Goal: Task Accomplishment & Management: Manage account settings

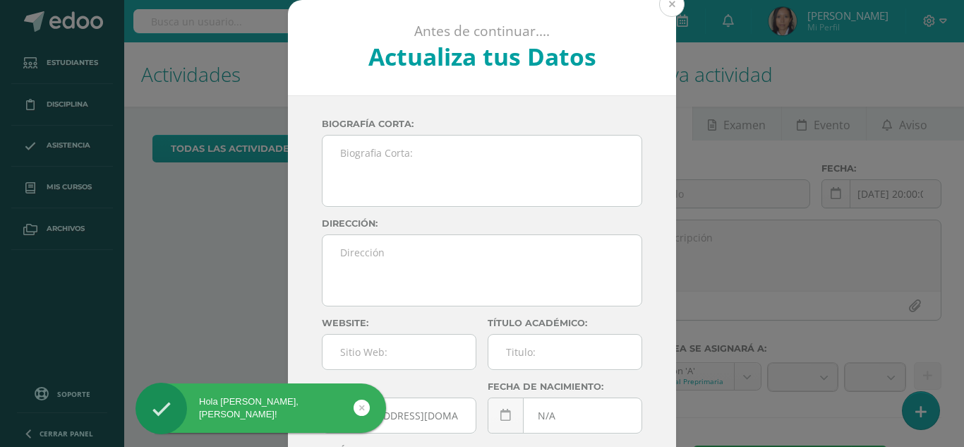
click at [673, 4] on button at bounding box center [671, 4] width 25 height 25
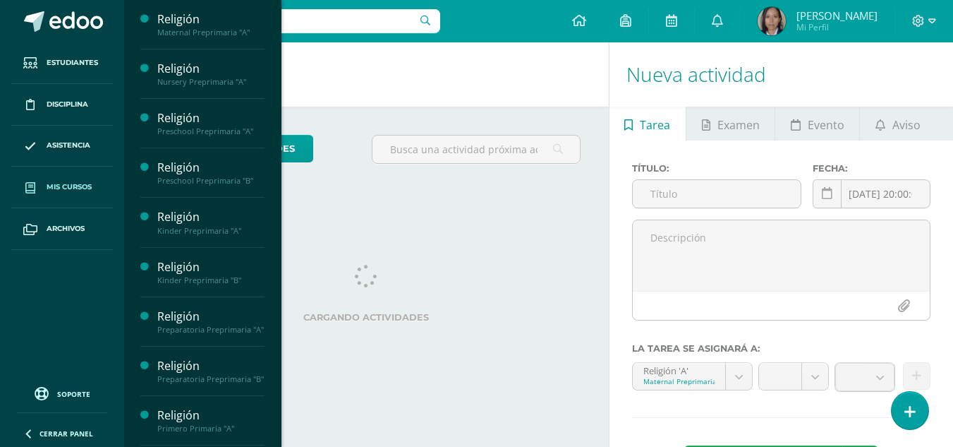
click at [75, 188] on span "Mis cursos" at bounding box center [69, 186] width 45 height 11
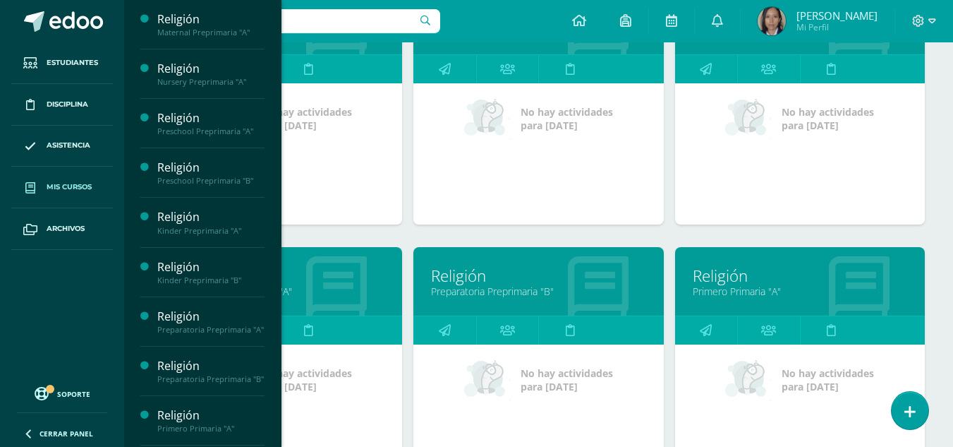
scroll to position [568, 0]
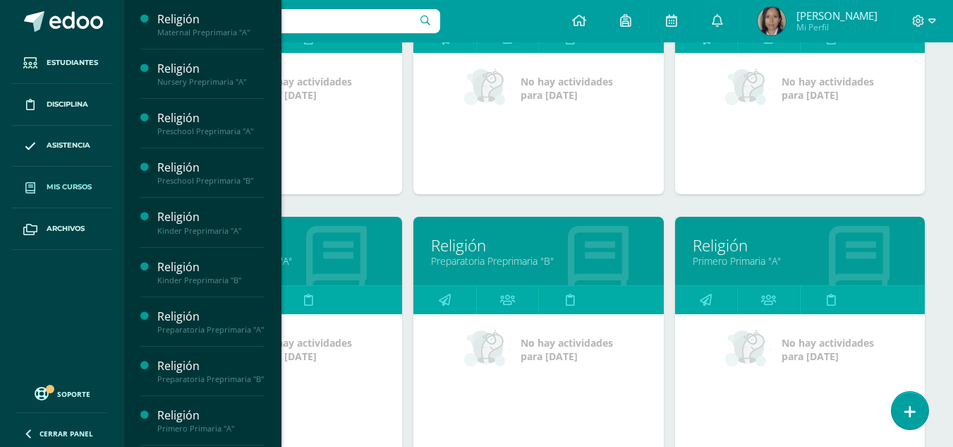
click at [763, 237] on link "Religión" at bounding box center [800, 245] width 215 height 22
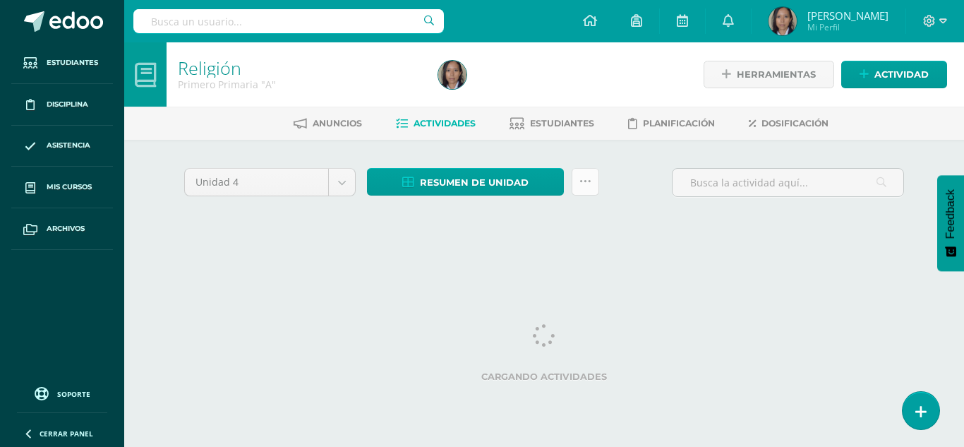
click at [586, 188] on link at bounding box center [586, 182] width 28 height 28
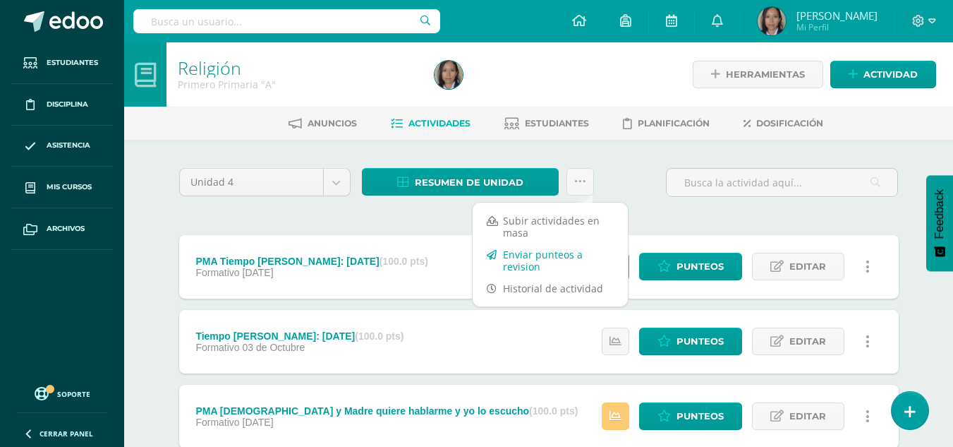
click at [556, 263] on link "Enviar punteos a revision" at bounding box center [550, 260] width 155 height 34
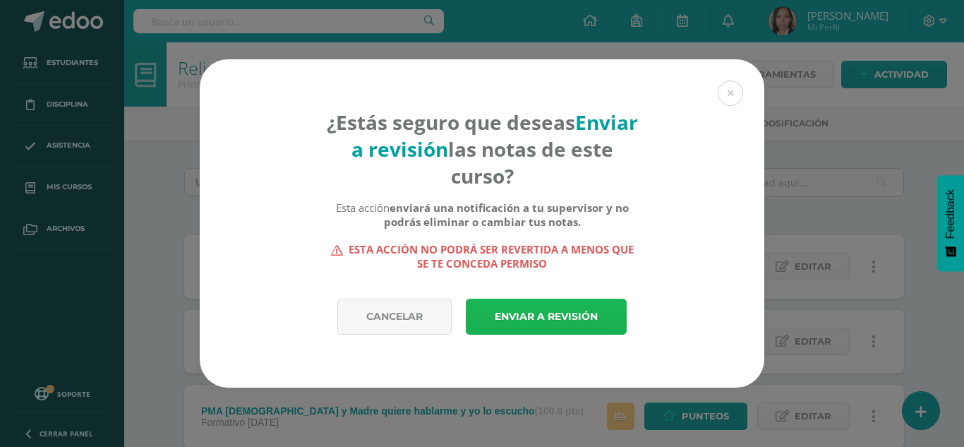
click at [579, 309] on link "Enviar a revisión" at bounding box center [546, 316] width 161 height 36
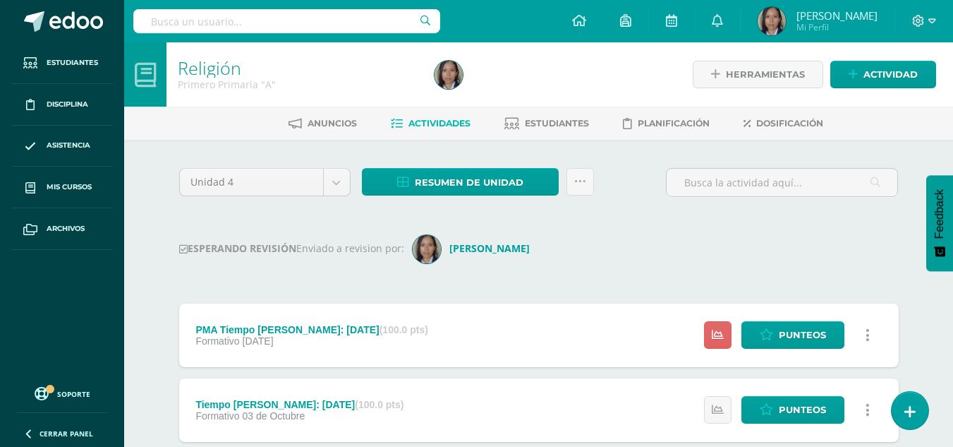
drag, startPoint x: 963, startPoint y: 106, endPoint x: 963, endPoint y: 123, distance: 17.6
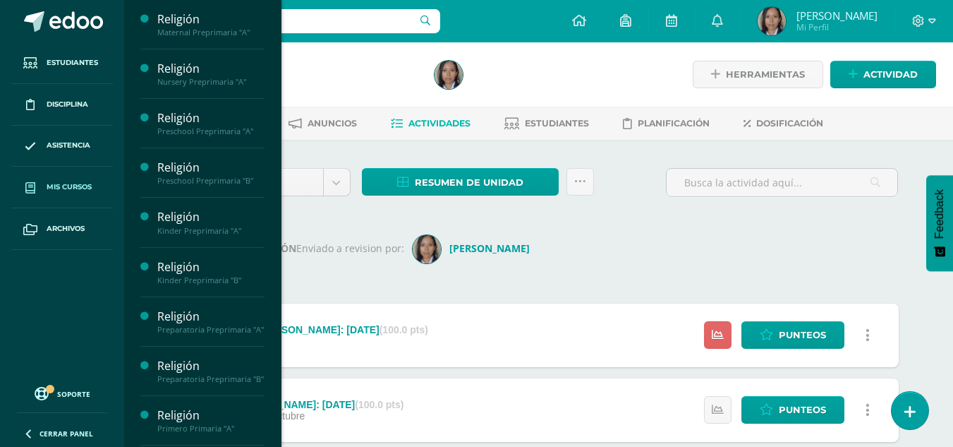
click at [85, 195] on link "Mis cursos" at bounding box center [62, 188] width 102 height 42
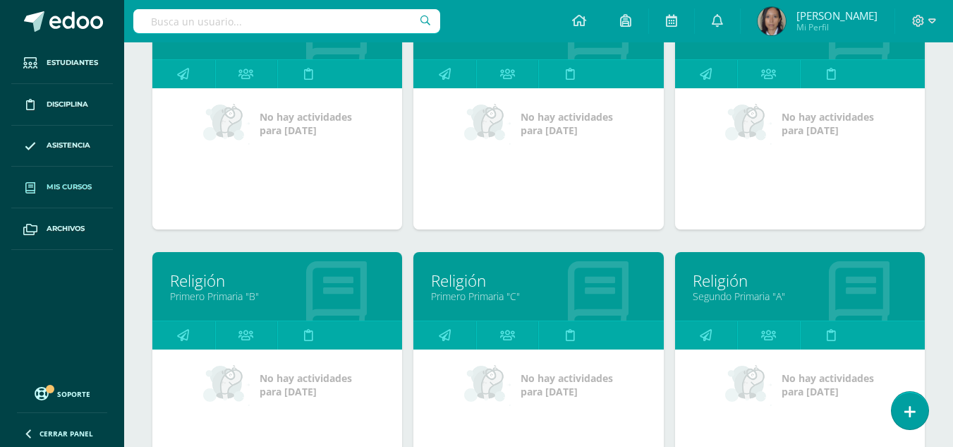
scroll to position [807, 0]
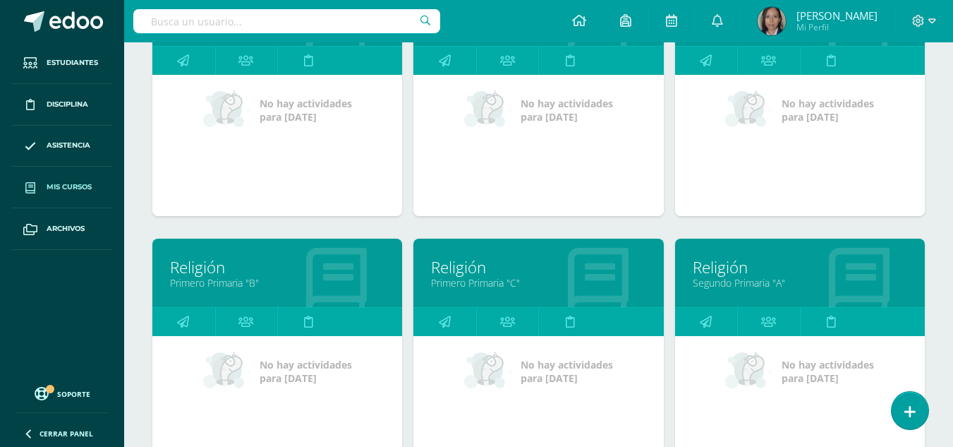
click at [326, 275] on link "Religión" at bounding box center [277, 267] width 215 height 22
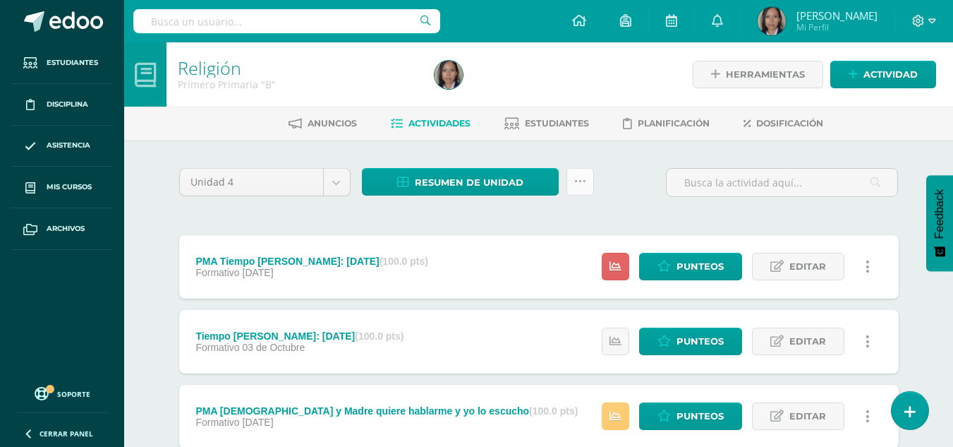
click at [589, 185] on link at bounding box center [581, 182] width 28 height 28
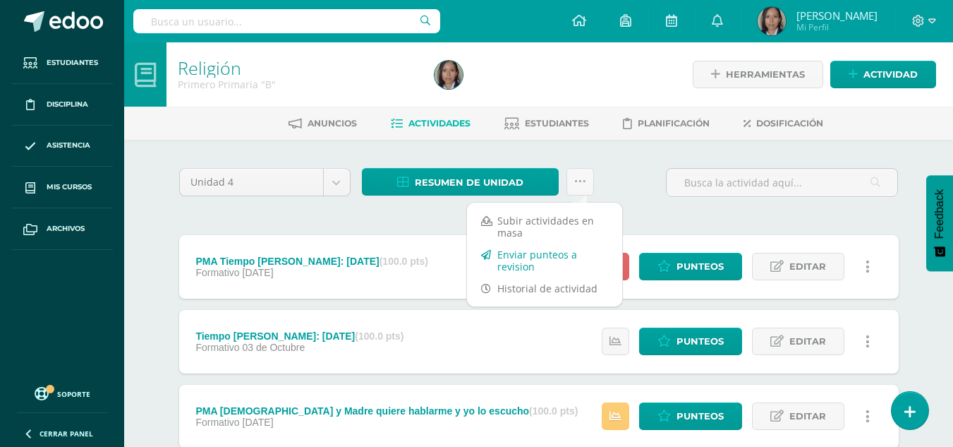
click at [546, 253] on link "Enviar punteos a revision" at bounding box center [544, 260] width 155 height 34
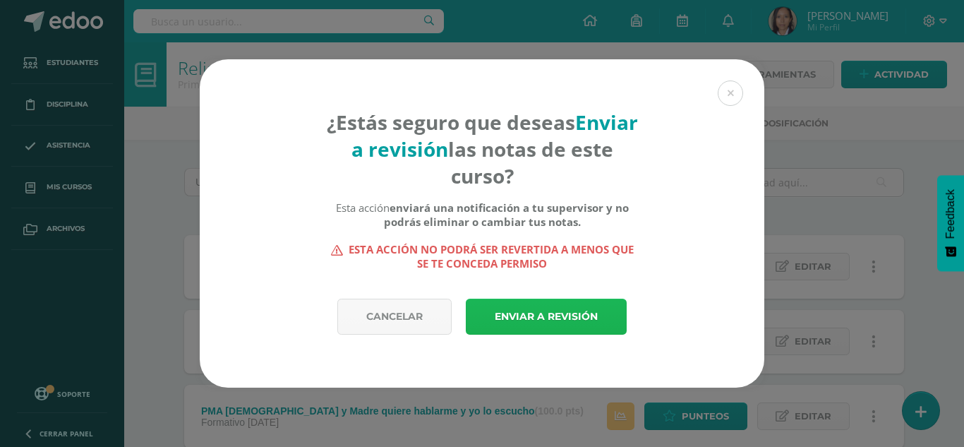
click at [554, 315] on link "Enviar a revisión" at bounding box center [546, 316] width 161 height 36
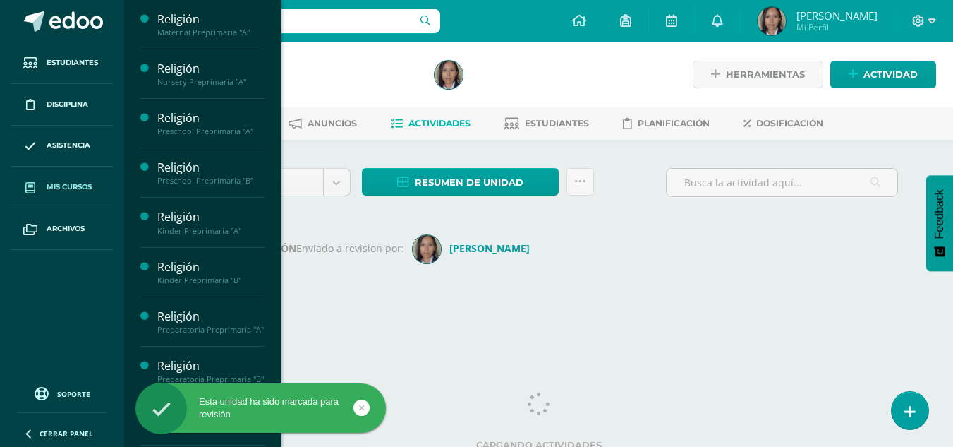
click at [67, 183] on span "Mis cursos" at bounding box center [69, 186] width 45 height 11
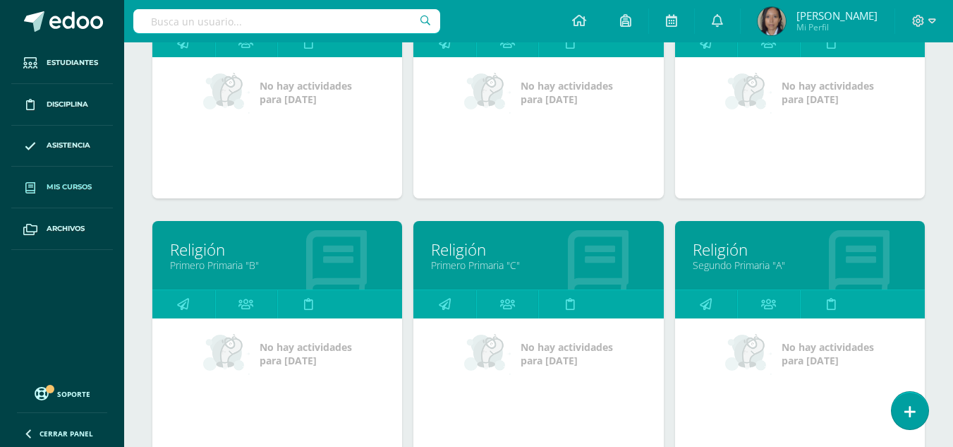
scroll to position [831, 0]
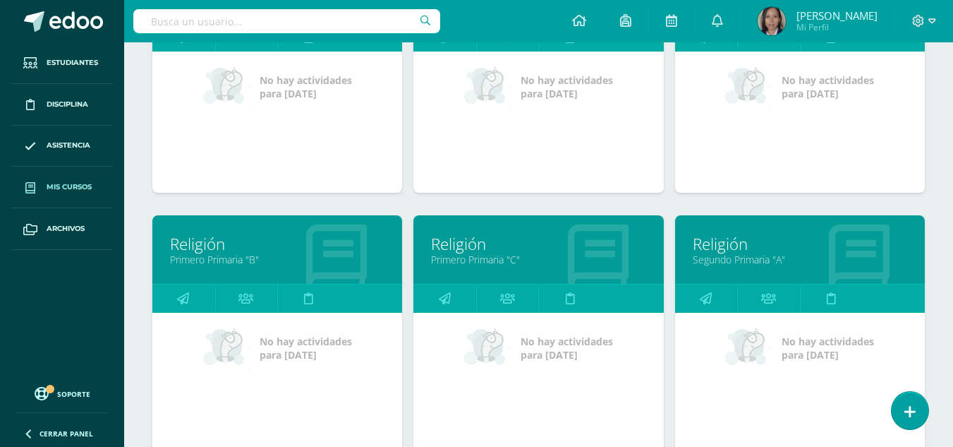
click at [535, 268] on div at bounding box center [598, 250] width 131 height 95
click at [482, 257] on link "Primero Primaria "C"" at bounding box center [538, 259] width 215 height 13
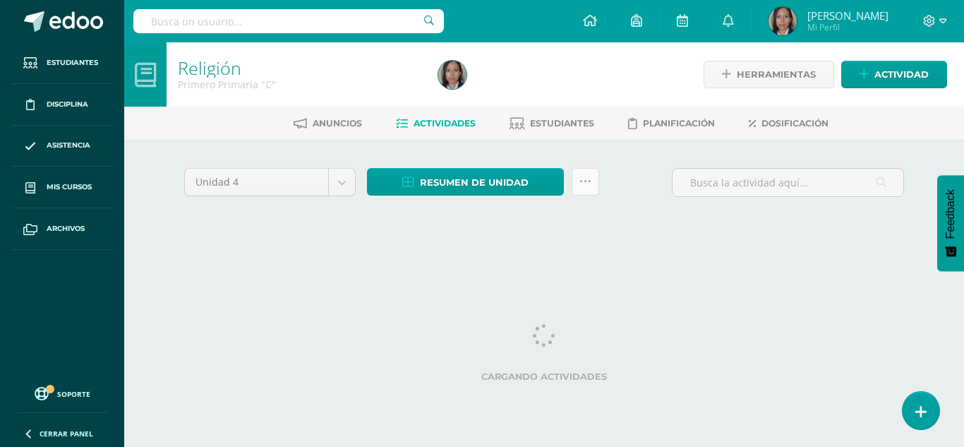
click at [583, 181] on icon at bounding box center [585, 182] width 12 height 12
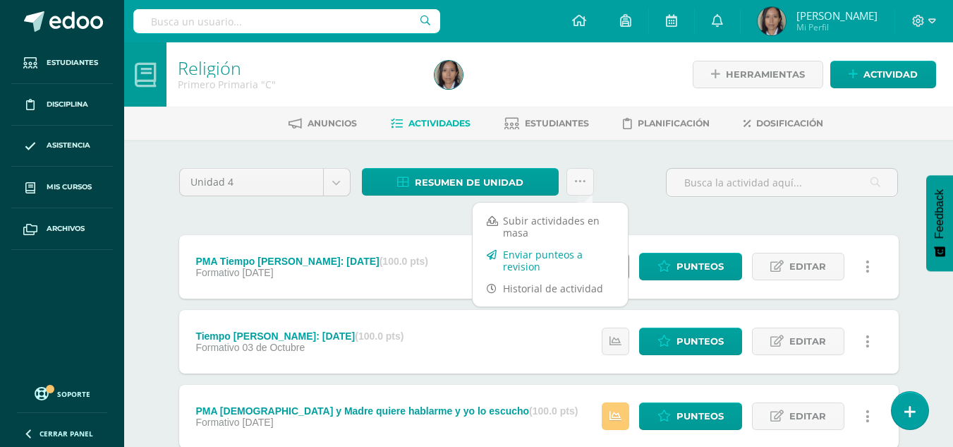
click at [556, 263] on link "Enviar punteos a revision" at bounding box center [550, 260] width 155 height 34
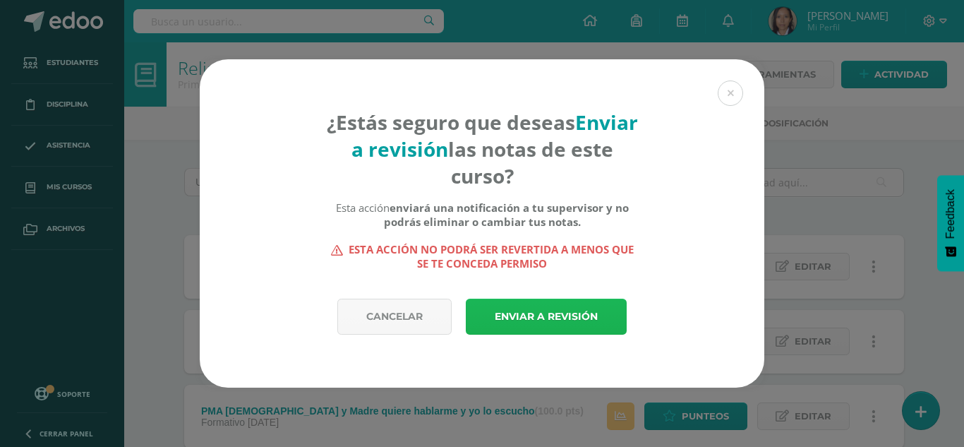
click at [570, 306] on link "Enviar a revisión" at bounding box center [546, 316] width 161 height 36
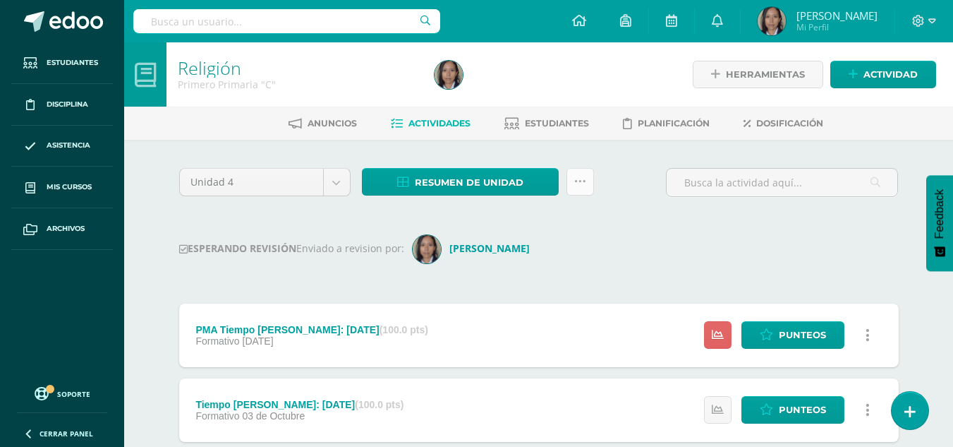
click at [574, 181] on icon at bounding box center [580, 182] width 12 height 12
click at [632, 170] on div "Unidad 4 Unidad 1 Unidad 2 Unidad 3 Unidad 4 Resumen de unidad Descargar como H…" at bounding box center [539, 188] width 731 height 40
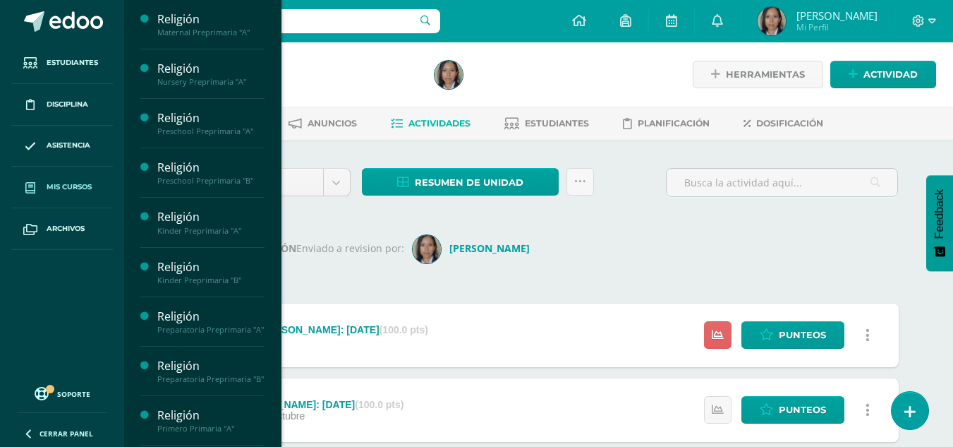
click at [68, 186] on span "Mis cursos" at bounding box center [69, 186] width 45 height 11
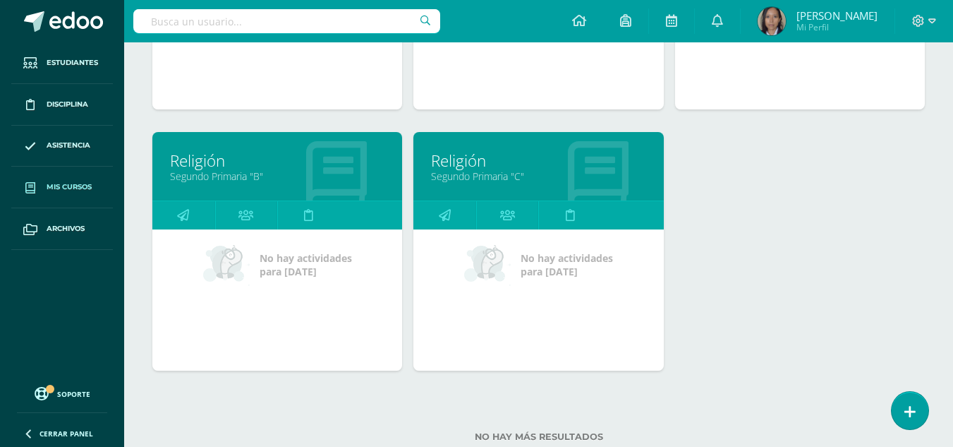
scroll to position [768, 0]
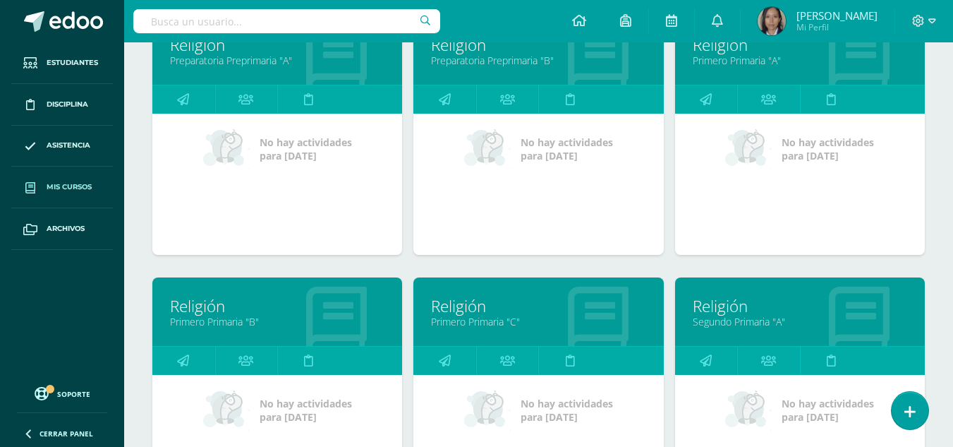
click at [743, 318] on link "Segundo Primaria "A"" at bounding box center [800, 321] width 215 height 13
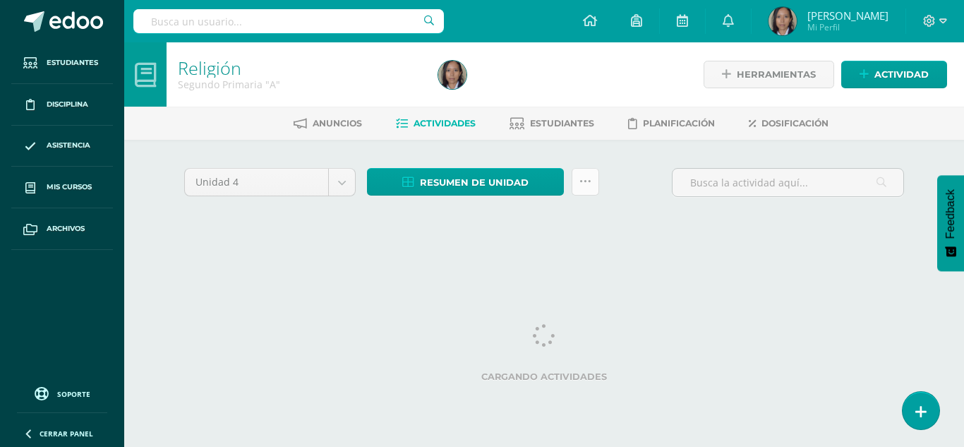
click at [585, 183] on icon at bounding box center [585, 182] width 12 height 12
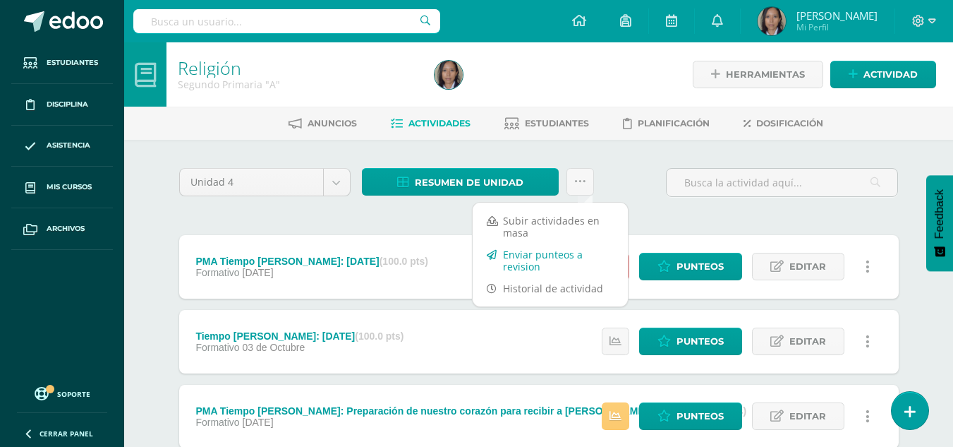
click at [556, 255] on link "Enviar punteos a revision" at bounding box center [550, 260] width 155 height 34
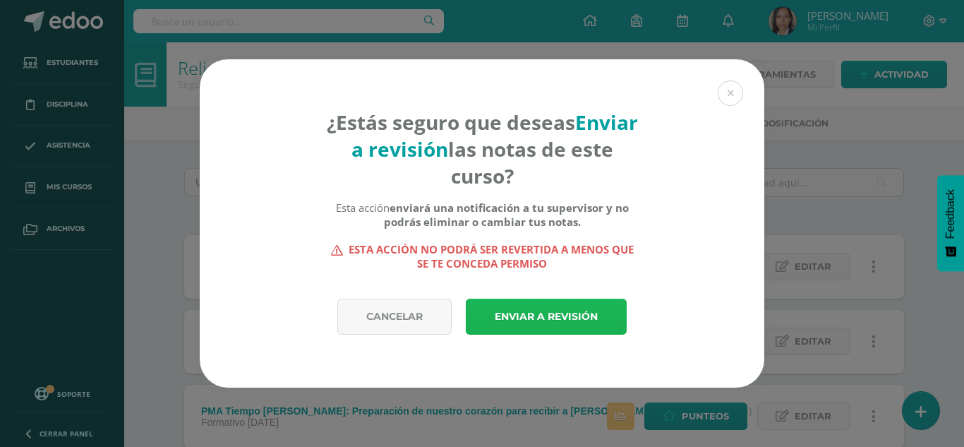
click at [558, 306] on link "Enviar a revisión" at bounding box center [546, 316] width 161 height 36
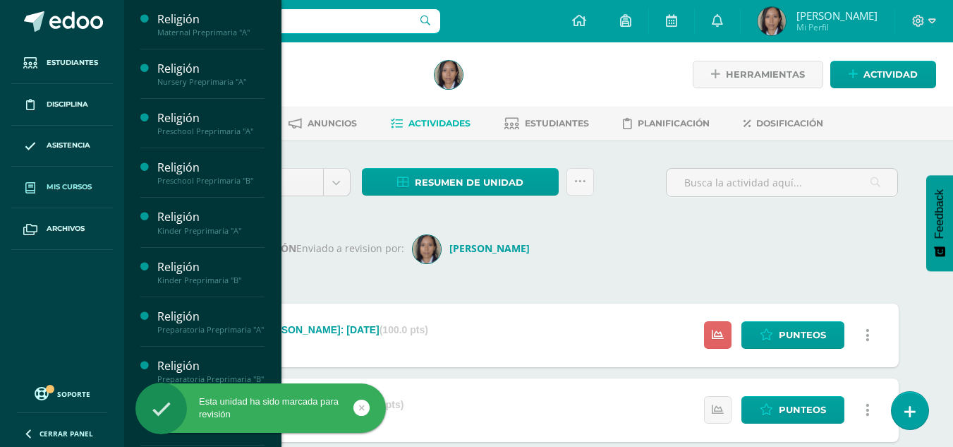
click at [61, 183] on span "Mis cursos" at bounding box center [69, 186] width 45 height 11
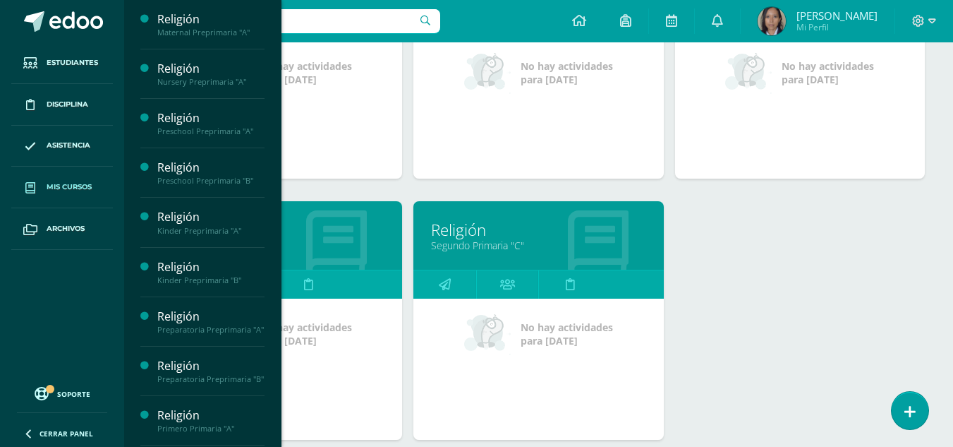
scroll to position [1139, 0]
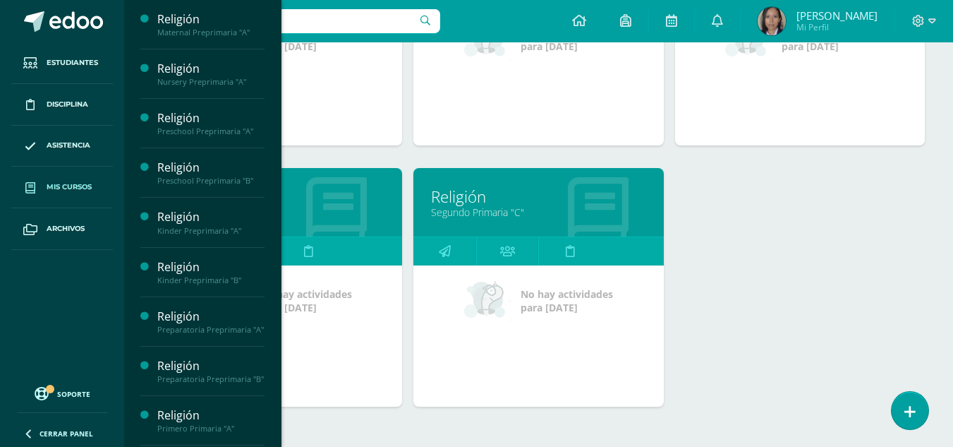
click at [306, 225] on icon at bounding box center [336, 211] width 61 height 69
click at [292, 203] on link "Religión" at bounding box center [277, 197] width 215 height 22
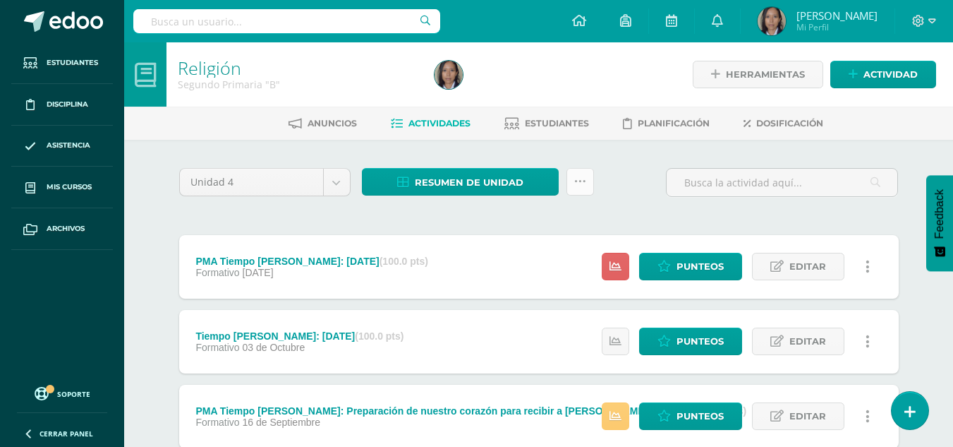
click at [576, 184] on icon at bounding box center [580, 182] width 12 height 12
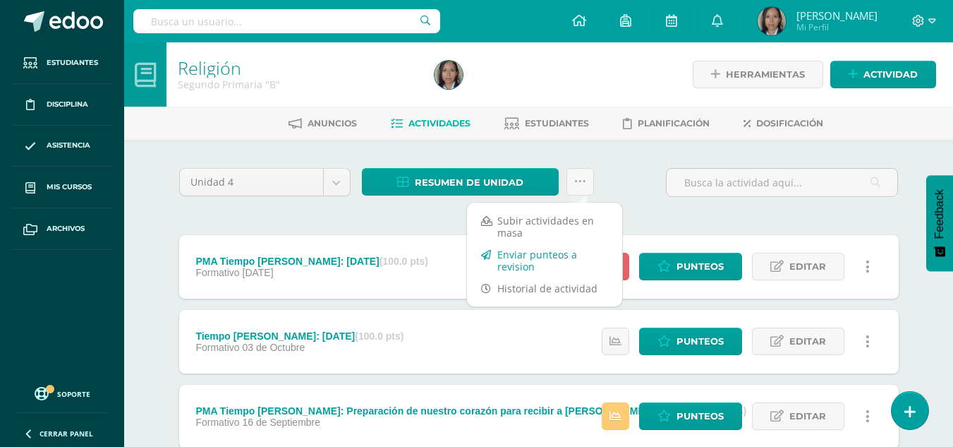
click at [543, 255] on link "Enviar punteos a revision" at bounding box center [544, 260] width 155 height 34
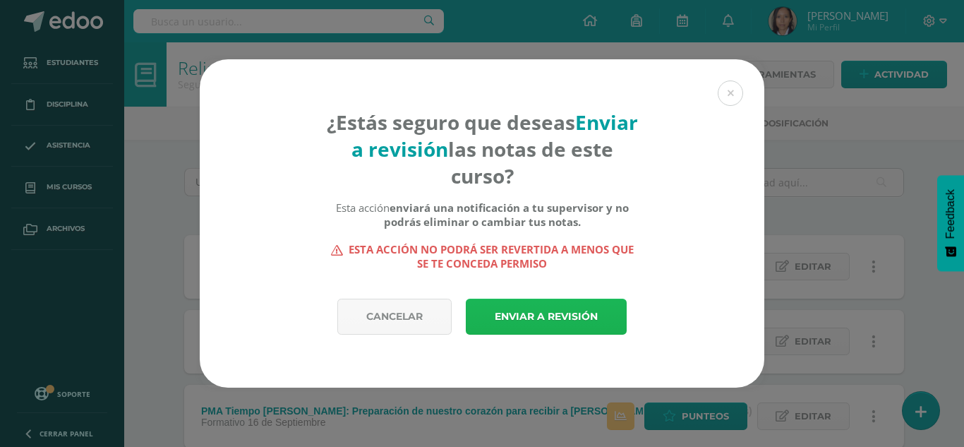
click at [586, 311] on link "Enviar a revisión" at bounding box center [546, 316] width 161 height 36
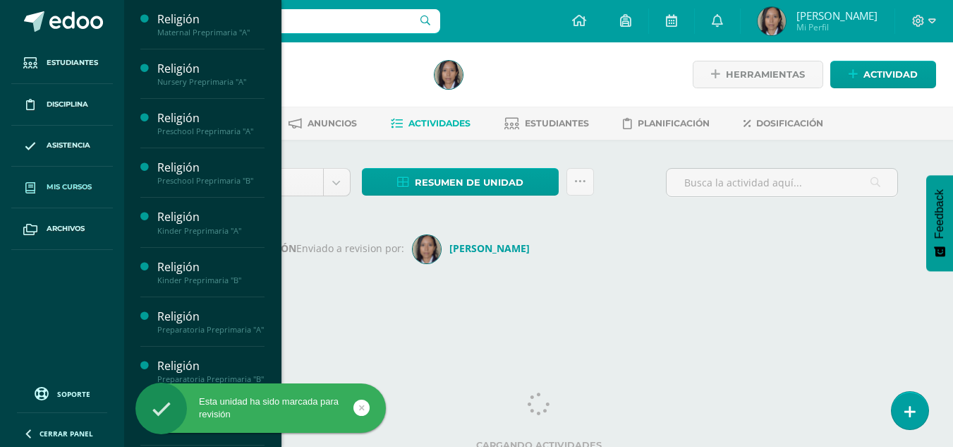
click at [66, 187] on span "Mis cursos" at bounding box center [69, 186] width 45 height 11
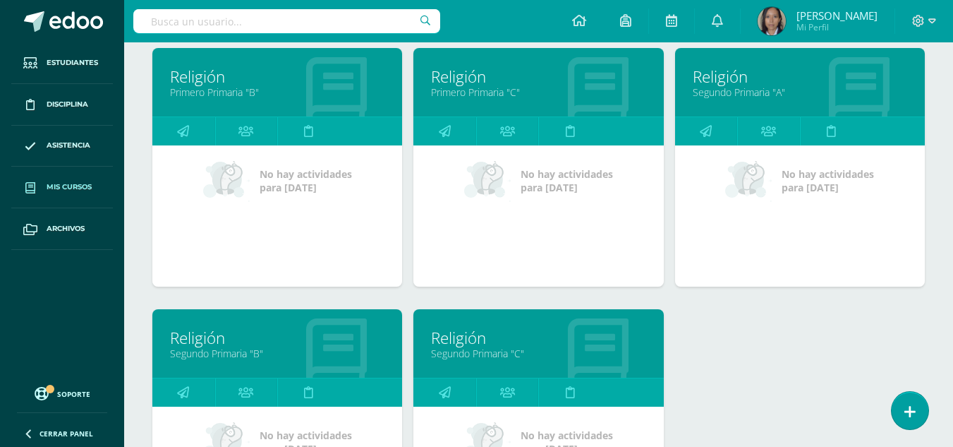
scroll to position [1059, 0]
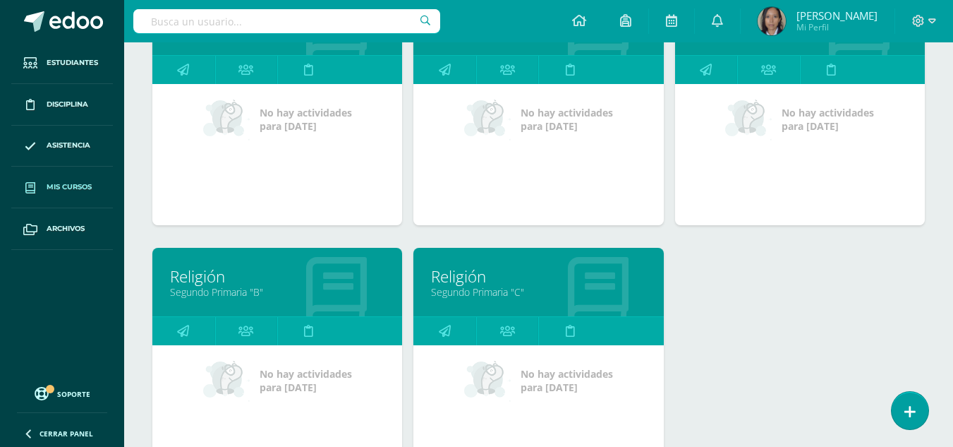
click at [483, 278] on link "Religión" at bounding box center [538, 276] width 215 height 22
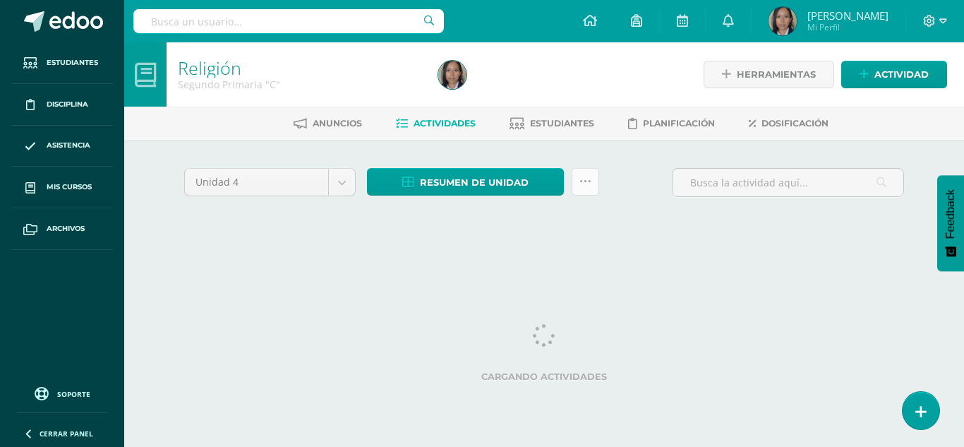
click at [589, 189] on link at bounding box center [586, 182] width 28 height 28
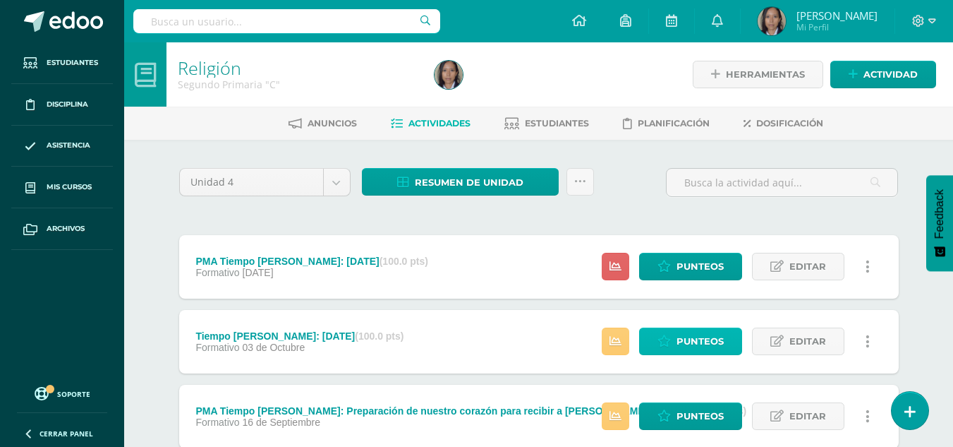
click at [694, 334] on span "Punteos" at bounding box center [700, 341] width 47 height 26
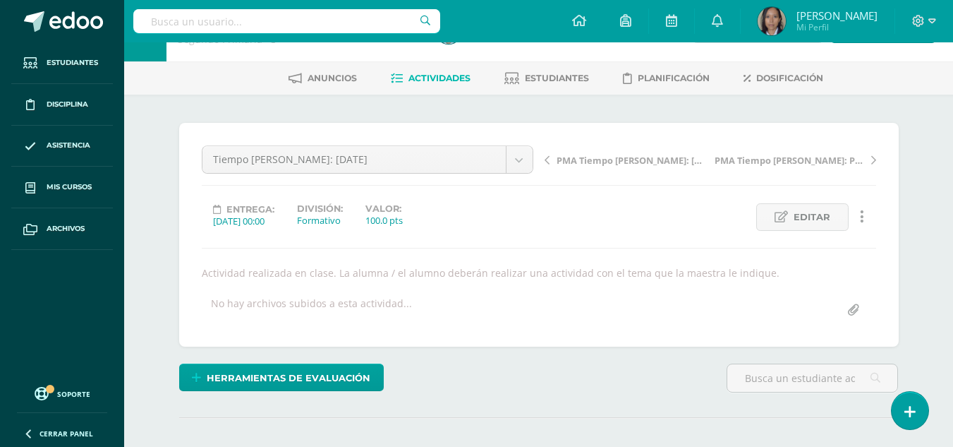
scroll to position [34, 0]
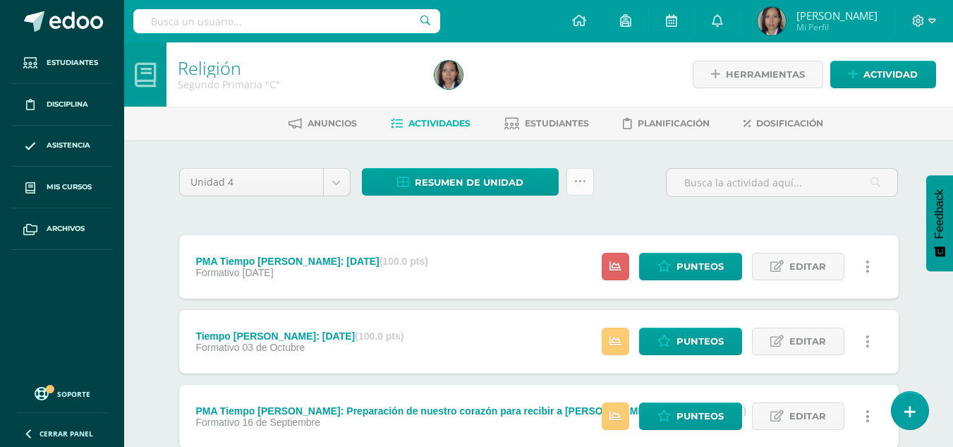
click at [581, 179] on icon at bounding box center [580, 182] width 12 height 12
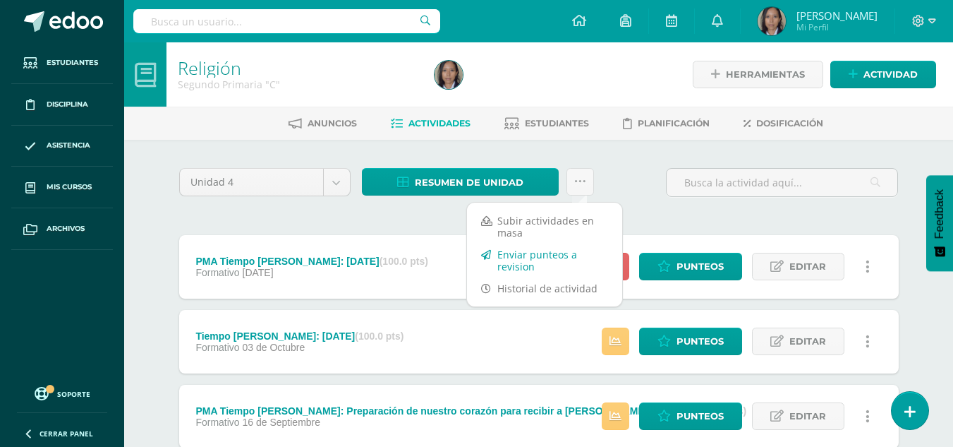
click at [561, 252] on link "Enviar punteos a revision" at bounding box center [544, 260] width 155 height 34
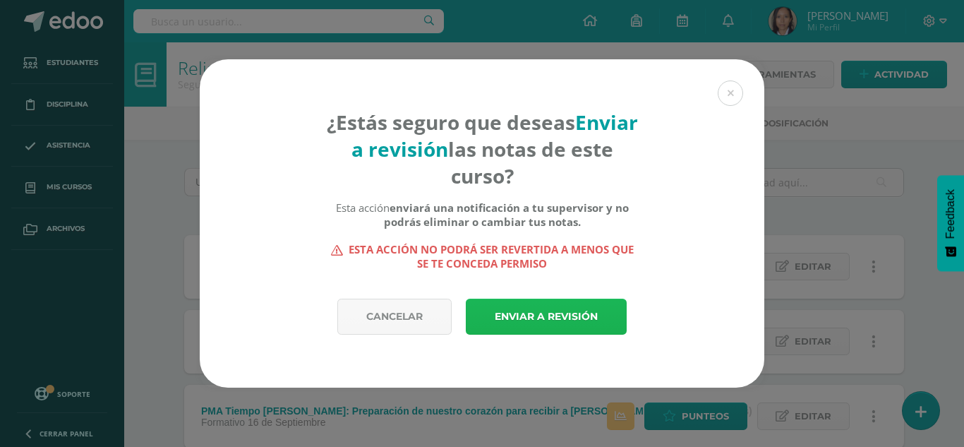
click at [555, 313] on link "Enviar a revisión" at bounding box center [546, 316] width 161 height 36
